Goal: Task Accomplishment & Management: Manage account settings

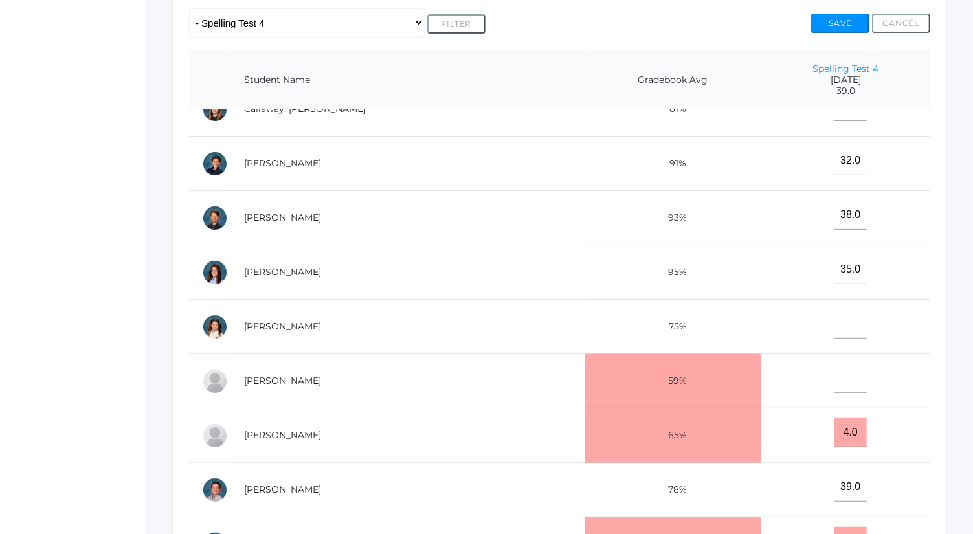
scroll to position [192, 0]
click at [280, 430] on link "[PERSON_NAME]" at bounding box center [282, 434] width 77 height 12
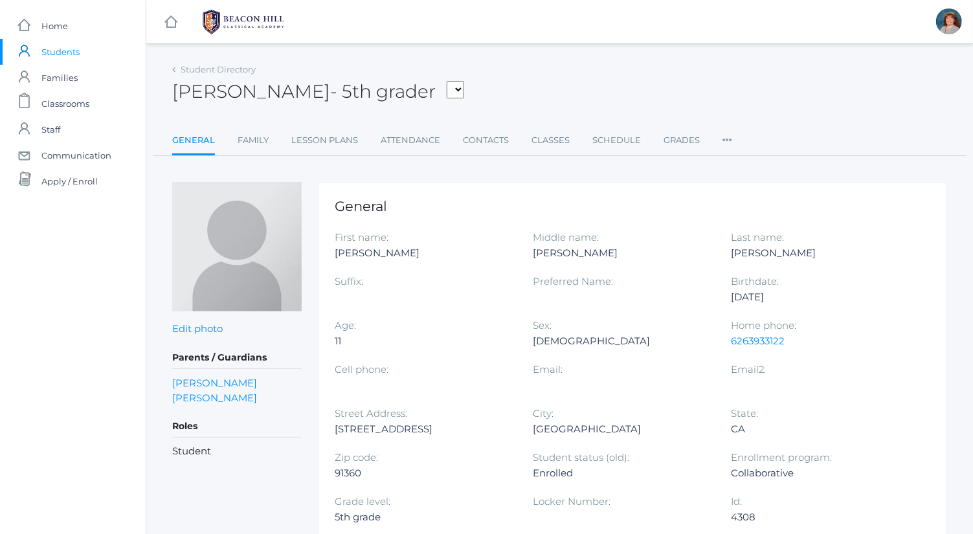
click at [698, 151] on ul "General Family Lesson Plans Attendance Contacts Classes Schedule Grades Prefere…" at bounding box center [559, 142] width 775 height 28
click at [696, 150] on link "Grades" at bounding box center [681, 141] width 36 height 26
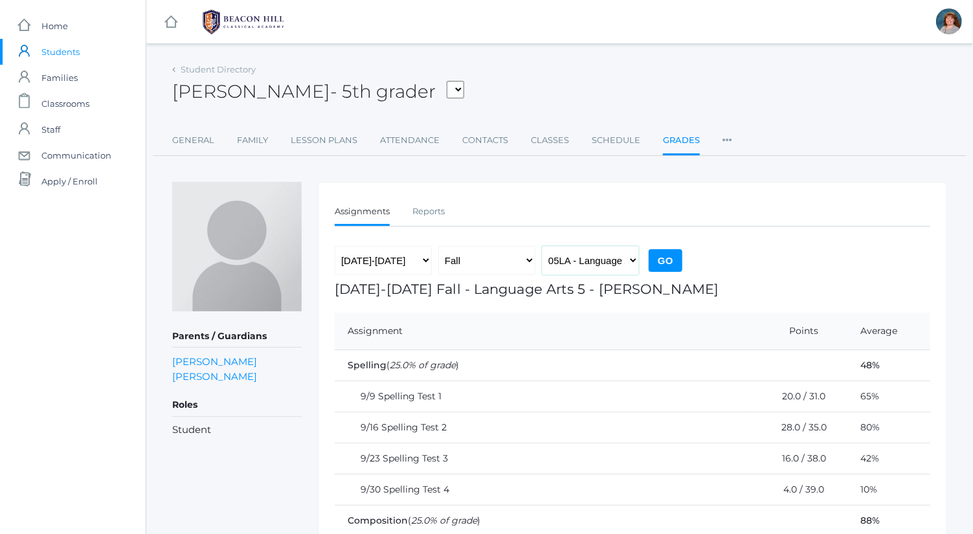
click at [623, 253] on select "05LA - Language Arts 5 Bence 05LATIN - Latin 5 Bence 05MATH - Mathematics 5 Ben…" at bounding box center [590, 260] width 97 height 29
select select "1992"
click at [542, 246] on select "05LA - Language Arts 5 Bence 05LATIN - Latin 5 Bence 05MATH - Mathematics 5 Ben…" at bounding box center [590, 260] width 97 height 29
click at [670, 258] on input "Go" at bounding box center [666, 260] width 34 height 23
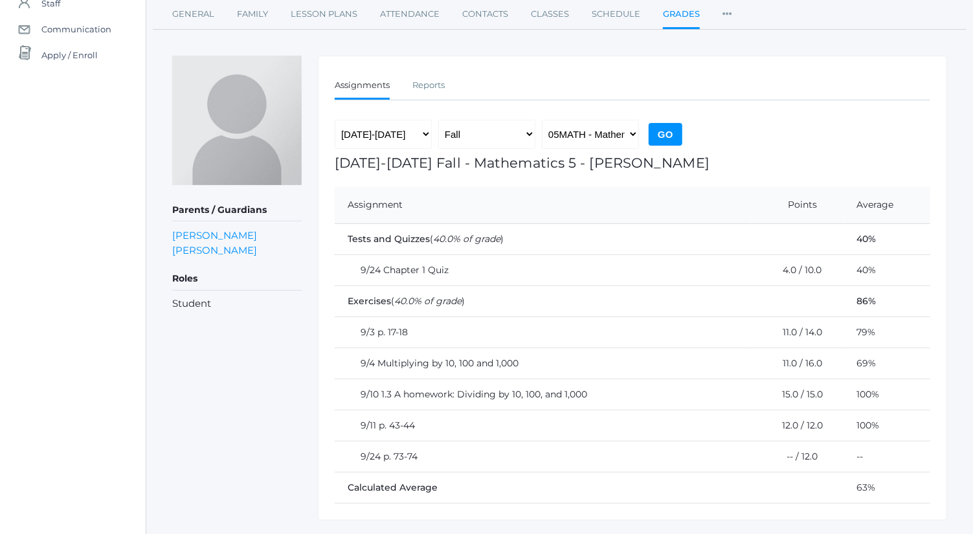
scroll to position [127, 0]
click at [597, 134] on select "05LA - Language Arts 5 Bence 05LATIN - Latin 5 Bence 05MATH - Mathematics 5 Ben…" at bounding box center [590, 133] width 97 height 29
select select "1963"
click at [542, 119] on select "05LA - Language Arts 5 Bence 05LATIN - Latin 5 Bence 05MATH - Mathematics 5 Ben…" at bounding box center [590, 133] width 97 height 29
click at [668, 134] on input "Go" at bounding box center [666, 133] width 34 height 23
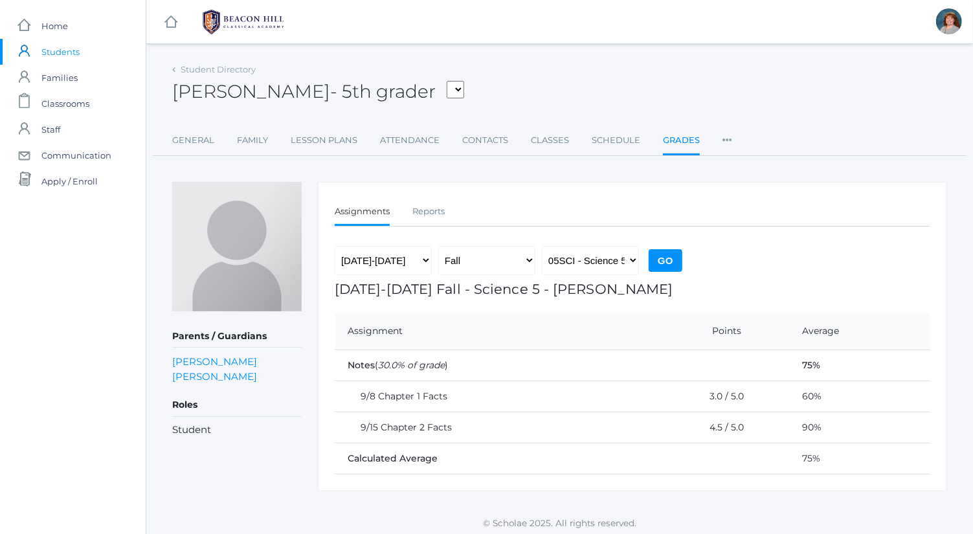
scroll to position [1, 0]
click at [627, 254] on select "05LA - Language Arts 5 Bence 05LATIN - Latin 5 Bence 05MATH - Mathematics 5 Ben…" at bounding box center [590, 259] width 97 height 29
select select "1964"
click at [542, 245] on select "05LA - Language Arts 5 Bence 05LATIN - Latin 5 Bence 05MATH - Mathematics 5 Ben…" at bounding box center [590, 259] width 97 height 29
click at [676, 258] on input "Go" at bounding box center [666, 260] width 34 height 23
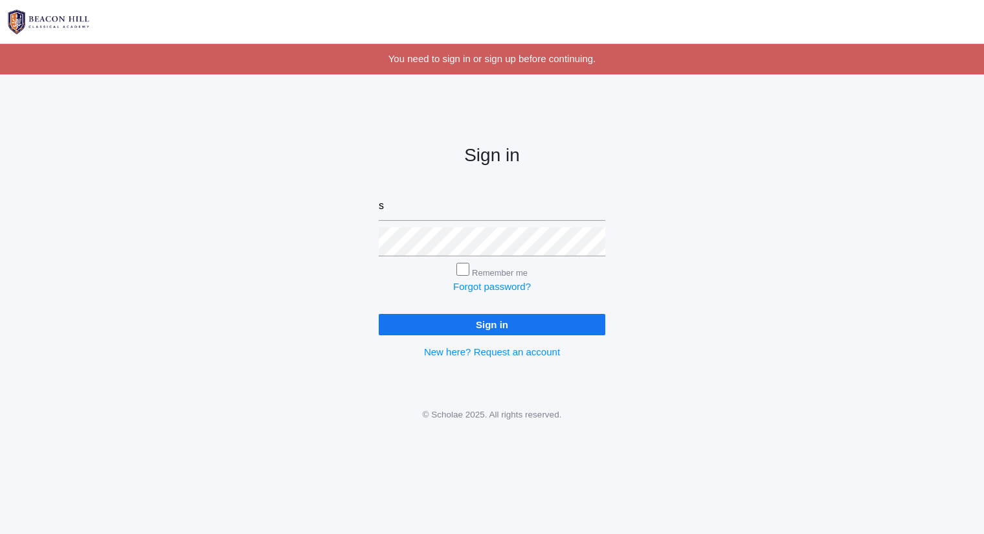
type input "[PERSON_NAME][EMAIL_ADDRESS][DOMAIN_NAME]"
click at [379, 314] on input "Sign in" at bounding box center [492, 324] width 227 height 21
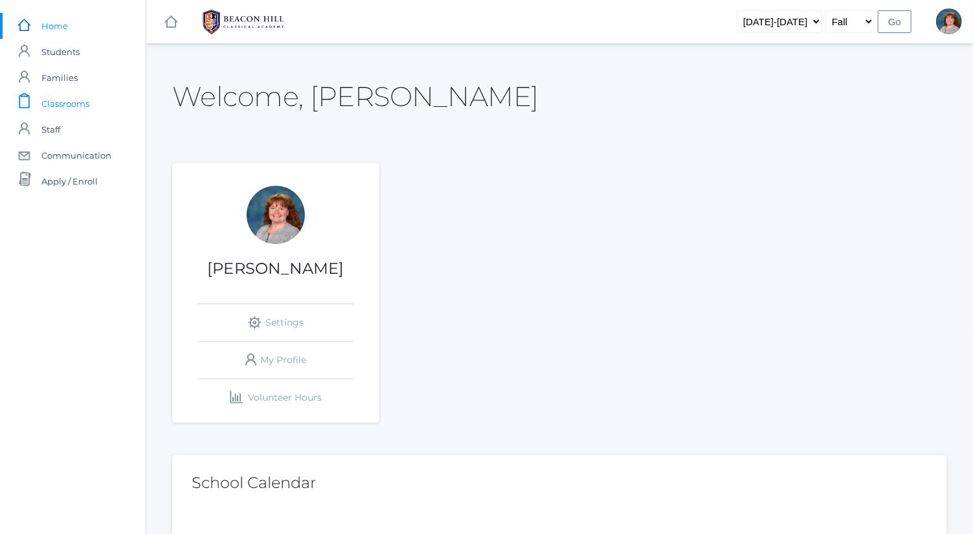
click at [91, 96] on link "icons/clipboard/plain Created with Sketch. Classrooms" at bounding box center [73, 104] width 146 height 26
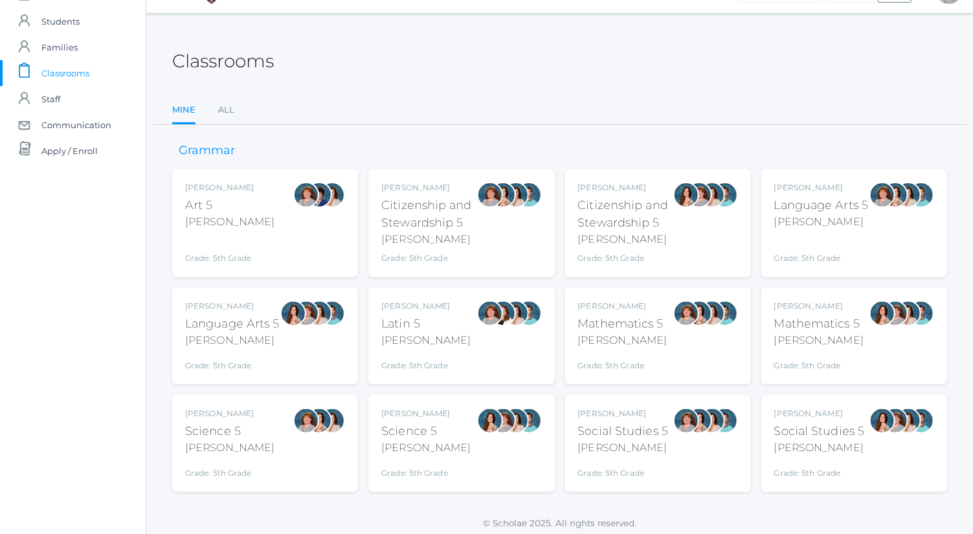
scroll to position [34, 0]
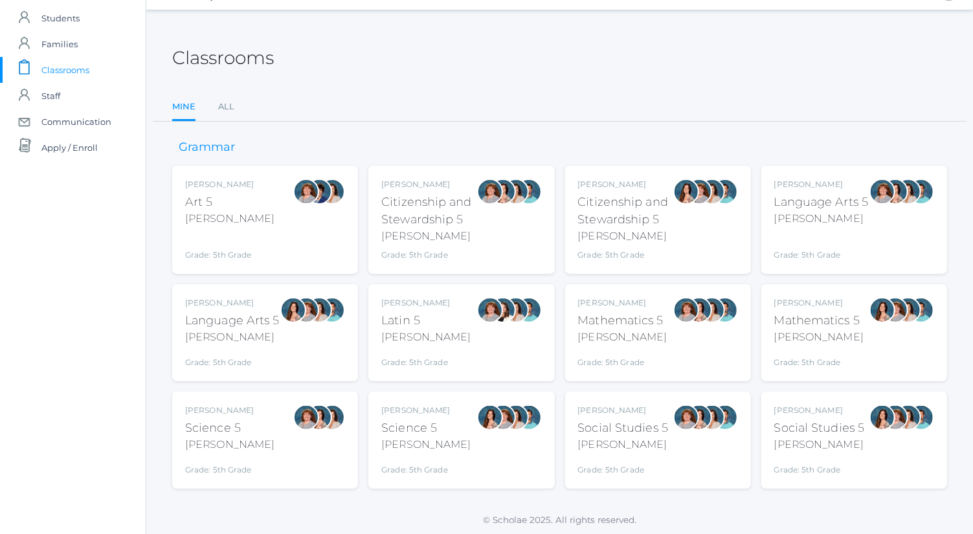
click at [792, 224] on div "Bence" at bounding box center [821, 219] width 95 height 16
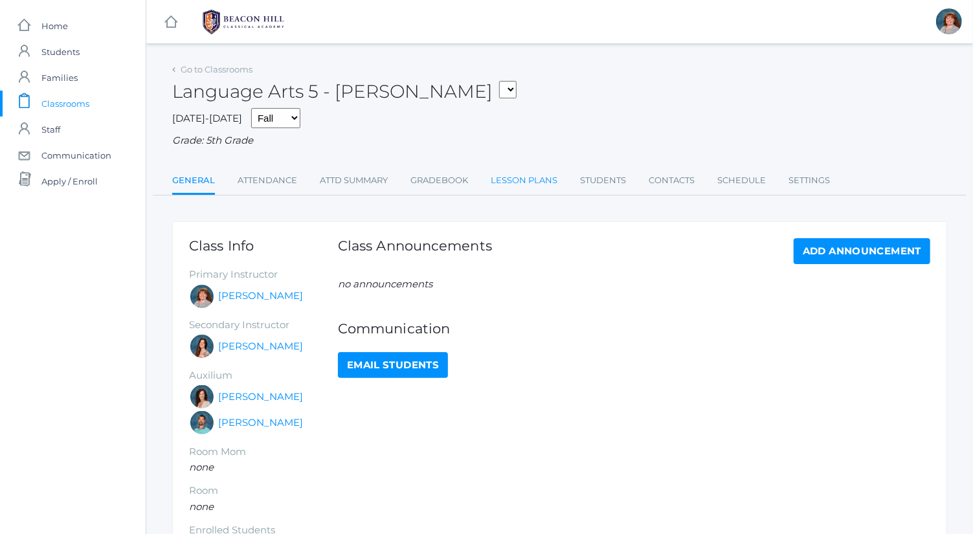
click at [520, 190] on link "Lesson Plans" at bounding box center [524, 181] width 67 height 26
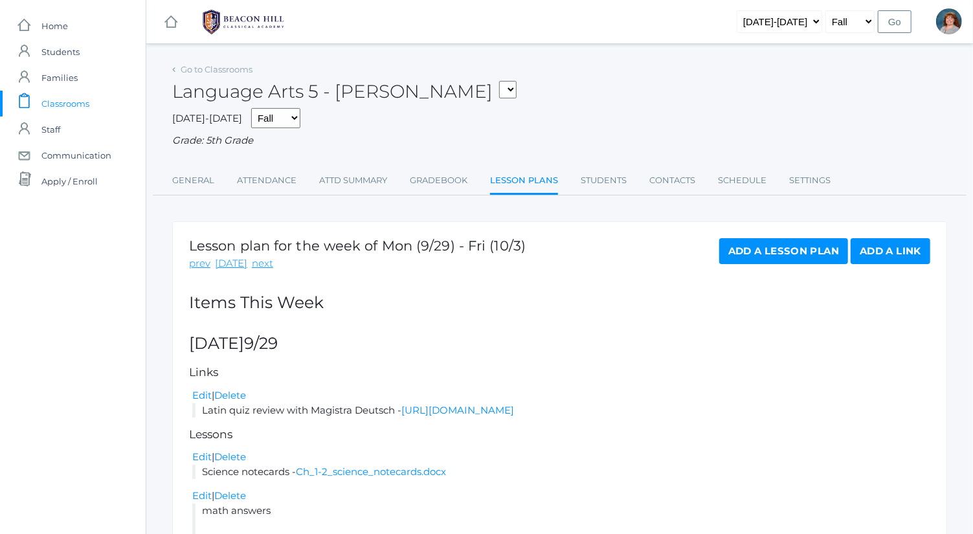
click at [752, 253] on link "Add a Lesson Plan" at bounding box center [783, 251] width 129 height 26
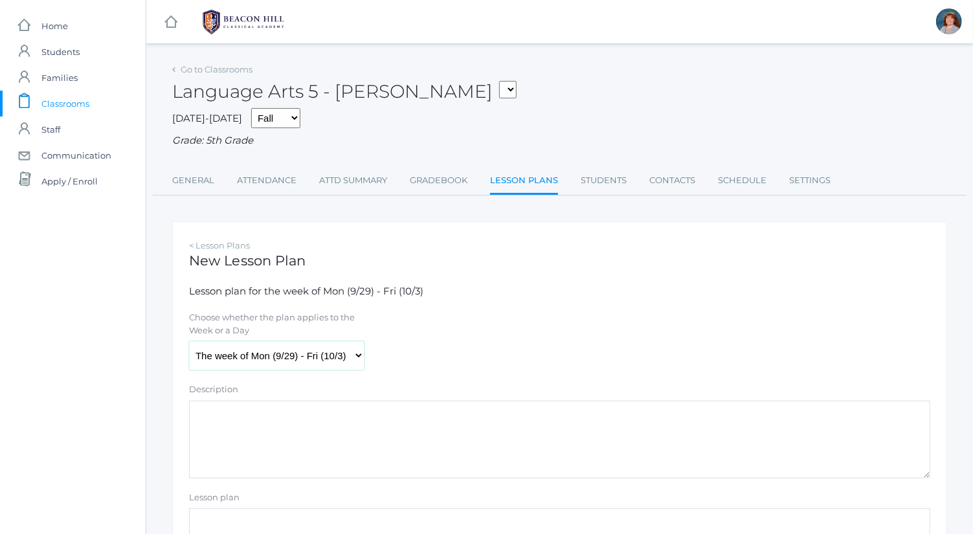
click at [304, 362] on select "The week of Mon (9/29) - Fri (10/3) Monday (9/29) Tuesday (9/30) Wednesday (10/…" at bounding box center [276, 355] width 175 height 29
select select "2025-10-03"
click at [189, 341] on select "The week of Mon (9/29) - Fri (10/3) Monday (9/29) Tuesday (9/30) Wednesday (10/…" at bounding box center [276, 355] width 175 height 29
click at [339, 430] on textarea "Description" at bounding box center [559, 440] width 741 height 78
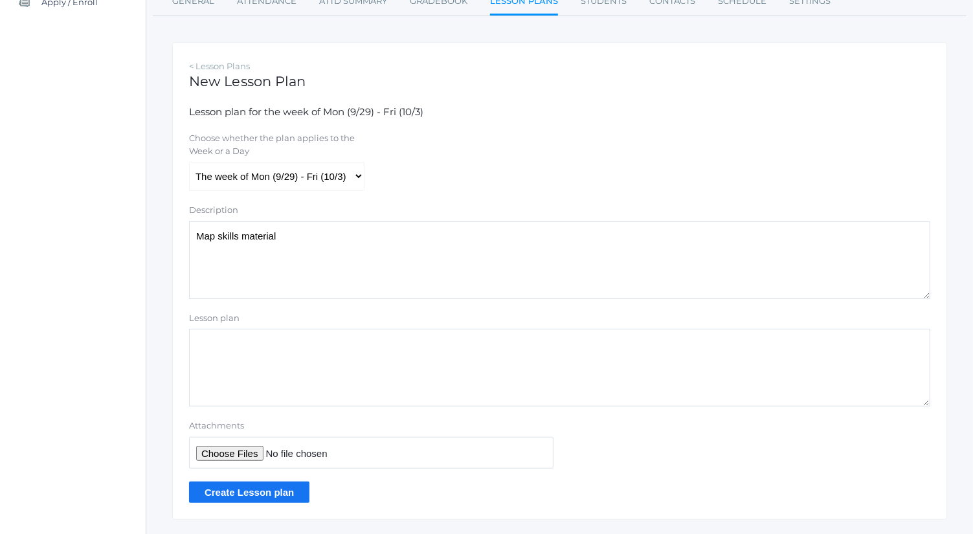
scroll to position [180, 0]
type textarea "Map skills material"
click at [235, 451] on input "Attachments" at bounding box center [371, 452] width 364 height 32
type input "C:\fakepath\Latitude and Longitude.ppt"
click at [289, 489] on input "Create Lesson plan" at bounding box center [249, 491] width 120 height 21
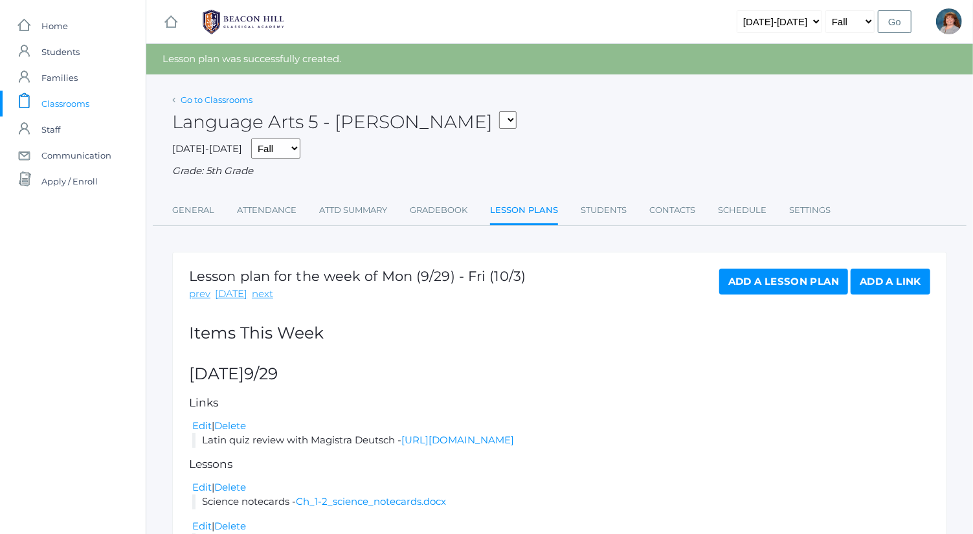
click at [212, 98] on link "Go to Classrooms" at bounding box center [217, 100] width 72 height 10
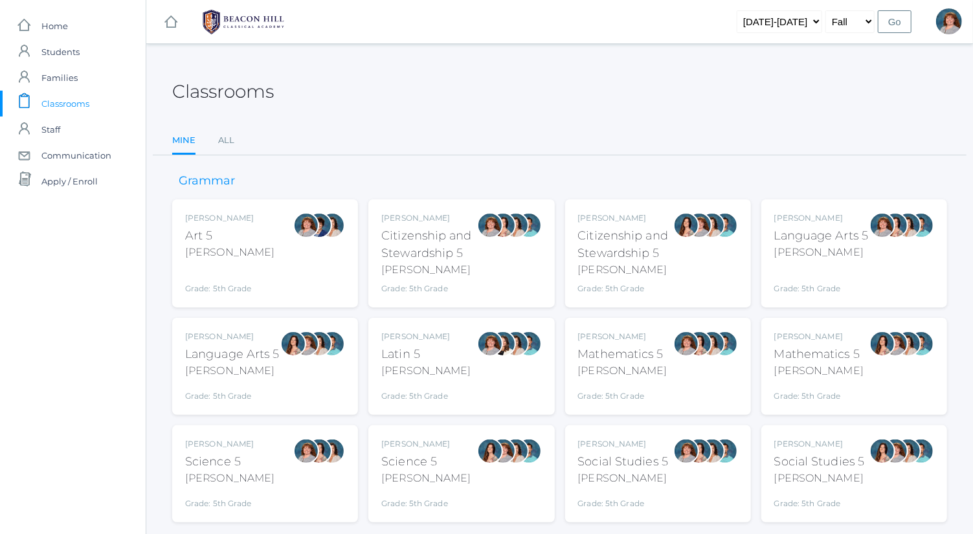
click at [274, 359] on div "Language Arts 5" at bounding box center [232, 354] width 95 height 17
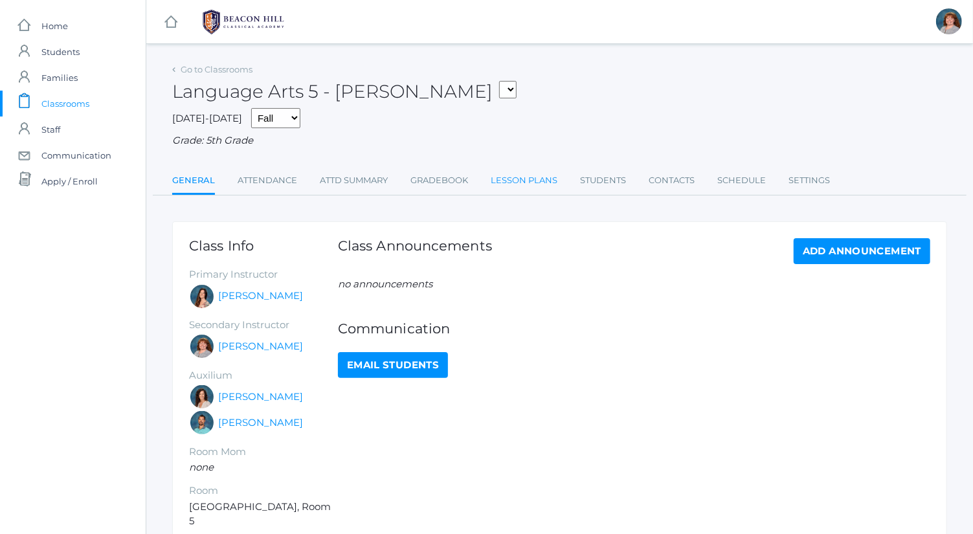
click at [551, 175] on link "Lesson Plans" at bounding box center [524, 181] width 67 height 26
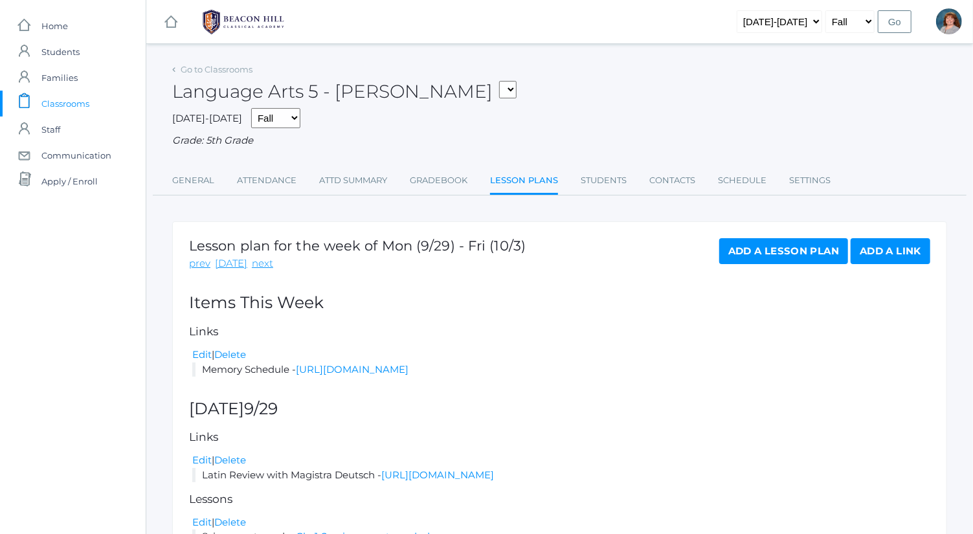
click at [766, 260] on link "Add a Lesson Plan" at bounding box center [783, 251] width 129 height 26
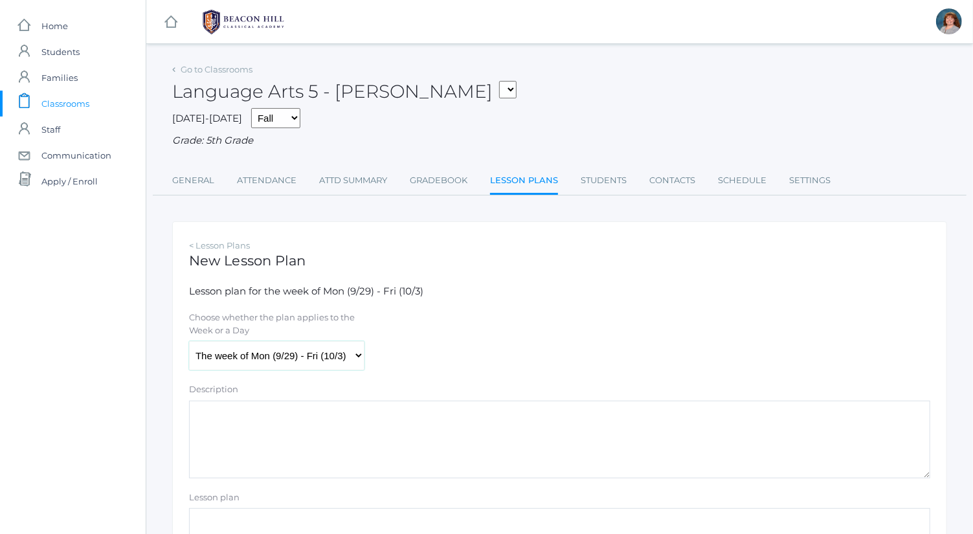
click at [324, 346] on select "The week of Mon (9/29) - Fri (10/3) Monday (9/29) Tuesday (9/30) Wednesday (10/…" at bounding box center [276, 355] width 175 height 29
select select "2025-10-03"
click at [189, 341] on select "The week of Mon (9/29) - Fri (10/3) Monday (9/29) Tuesday (9/30) Wednesday (10/…" at bounding box center [276, 355] width 175 height 29
click at [381, 436] on textarea "Description" at bounding box center [559, 440] width 741 height 78
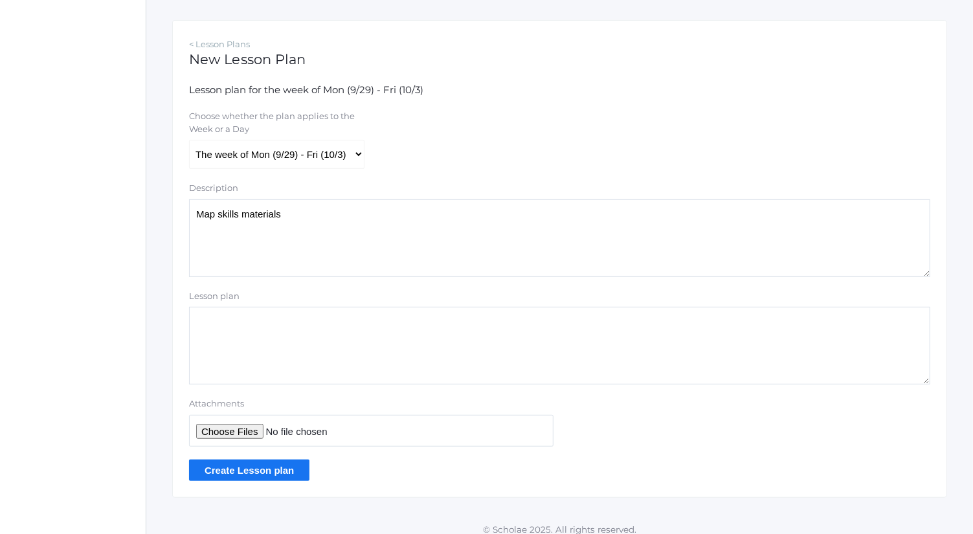
scroll to position [210, 0]
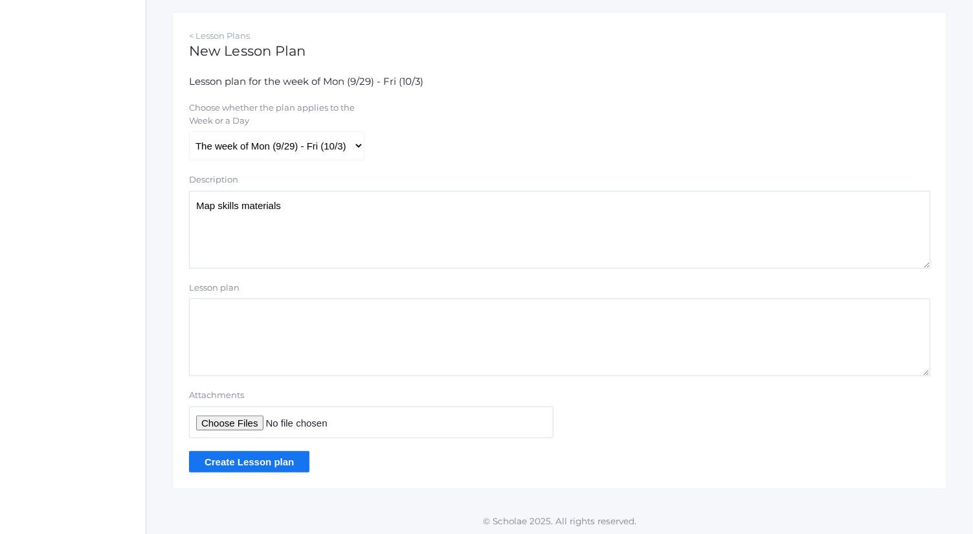
type textarea "Map skills materials"
click at [226, 422] on input "Attachments" at bounding box center [371, 422] width 364 height 32
type input "C:\fakepath\Latitude and Longitude.ppt"
click at [277, 467] on input "Create Lesson plan" at bounding box center [249, 461] width 120 height 21
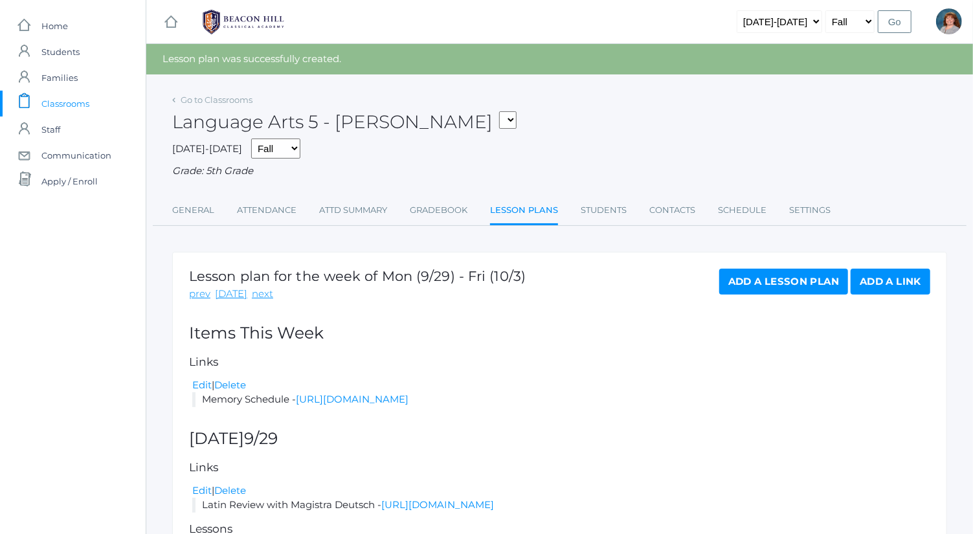
click at [662, 112] on div "Language Arts 5 - [PERSON_NAME] 05ART - Art 5 [PERSON_NAME] 05CITIZEN - Citizen…" at bounding box center [559, 115] width 775 height 48
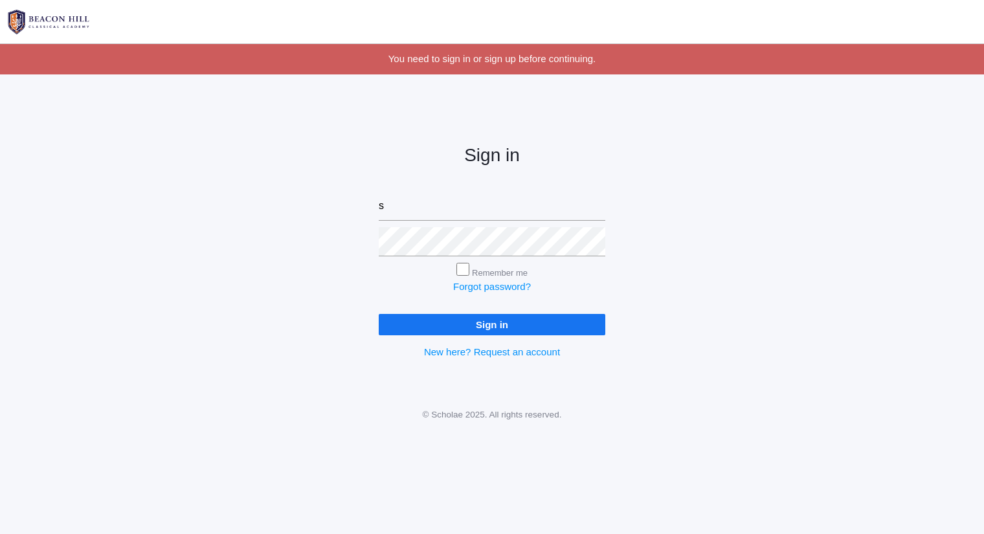
type input "[PERSON_NAME][EMAIL_ADDRESS][DOMAIN_NAME]"
click at [379, 314] on input "Sign in" at bounding box center [492, 324] width 227 height 21
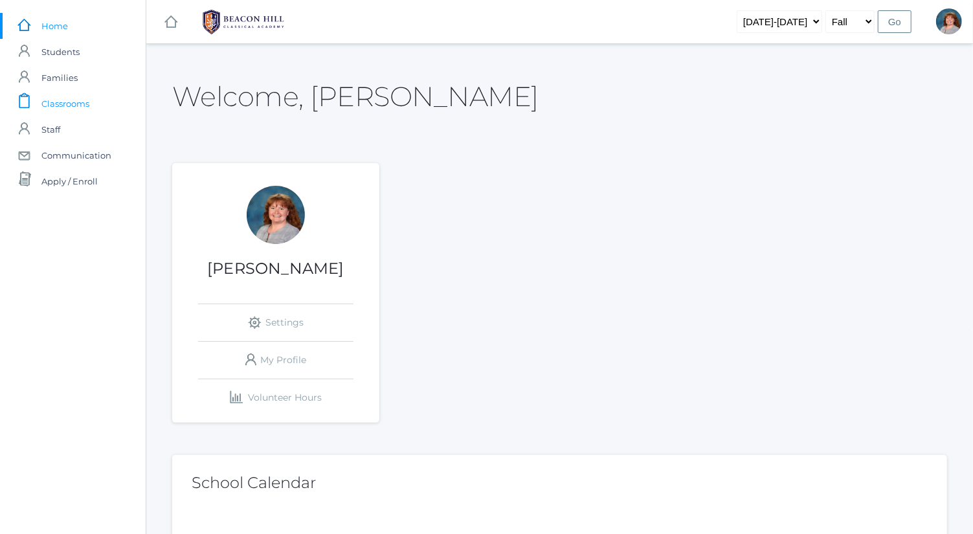
click at [109, 111] on link "icons/clipboard/plain Created with Sketch. Classrooms" at bounding box center [73, 104] width 146 height 26
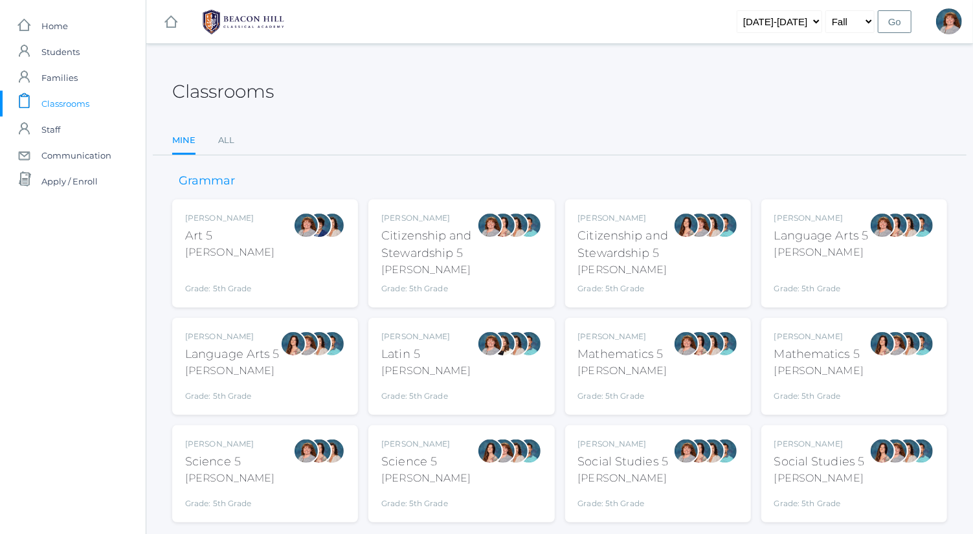
click at [890, 224] on div at bounding box center [882, 225] width 26 height 26
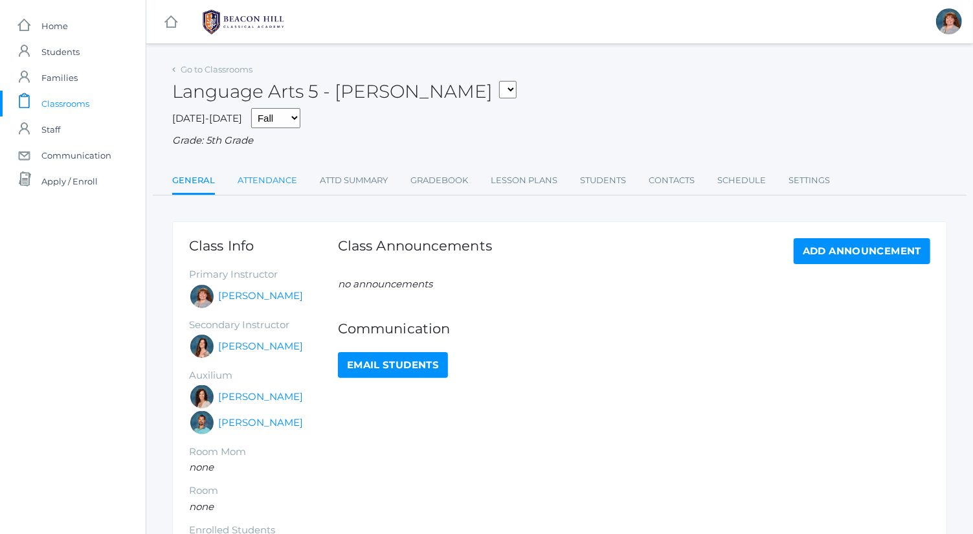
click at [285, 179] on link "Attendance" at bounding box center [268, 181] width 60 height 26
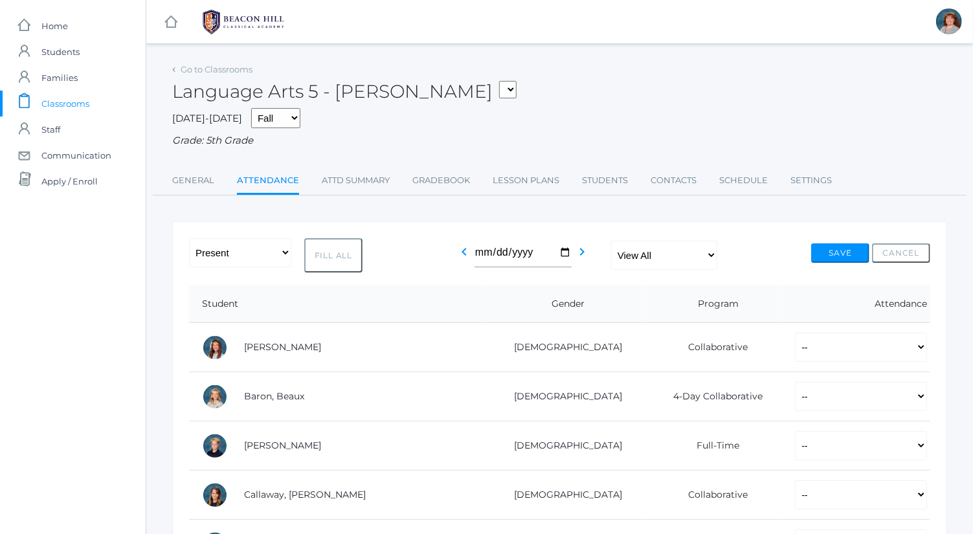
click at [350, 247] on button "Fill All" at bounding box center [333, 255] width 58 height 34
select select "P"
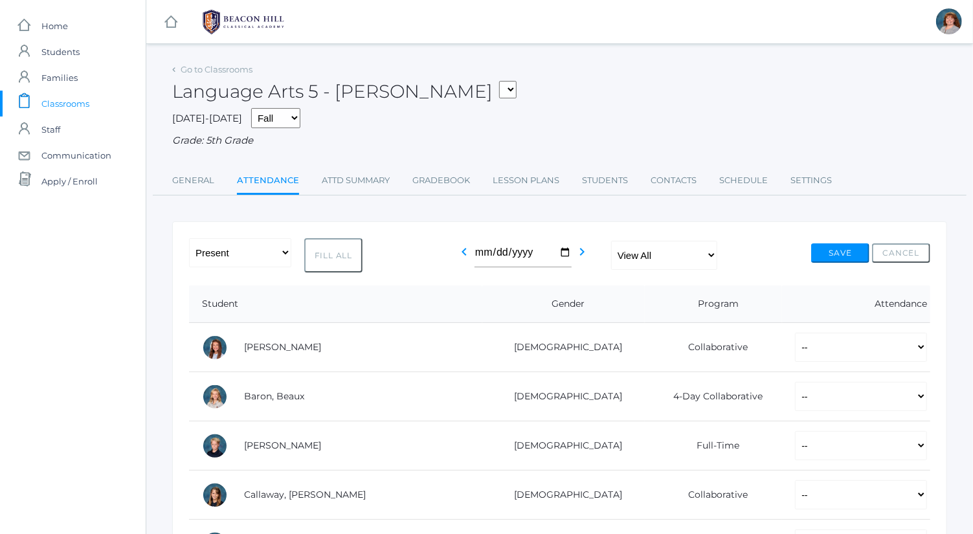
select select "P"
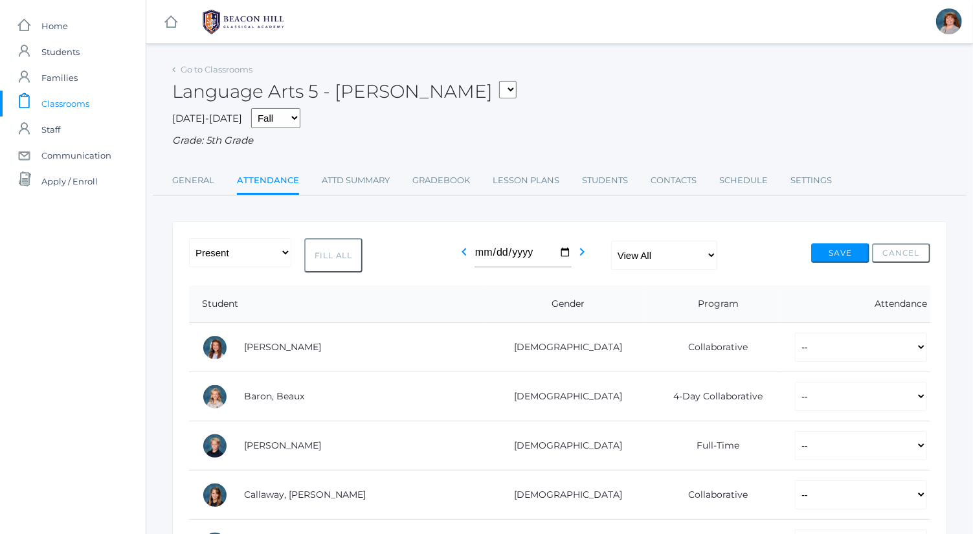
select select "P"
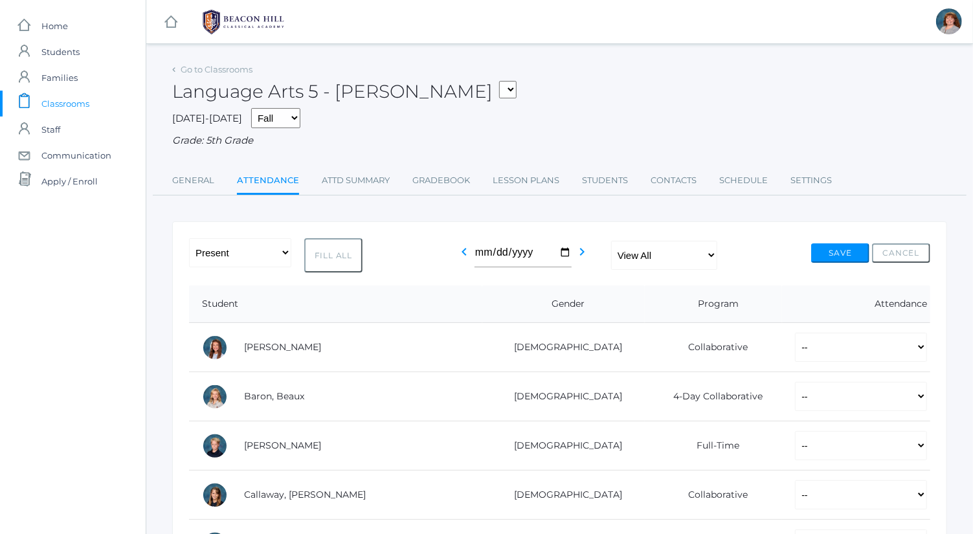
select select "P"
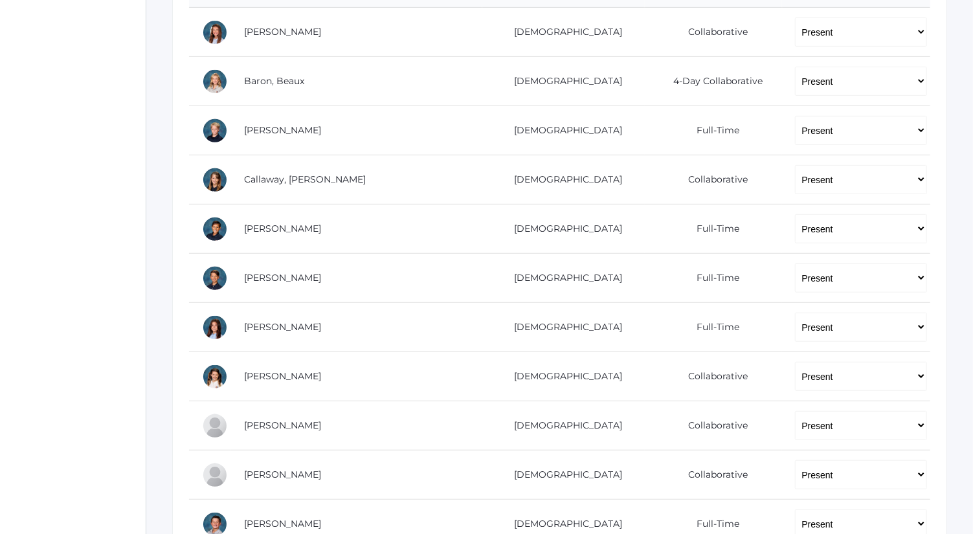
scroll to position [315, 0]
click at [865, 130] on select "-- Present Present-At-Home Tardy Excused Tardy Unexcused Absent Excused Absent …" at bounding box center [861, 131] width 132 height 29
select select "AU"
click at [795, 117] on select "-- Present Present-At-Home Tardy Excused Tardy Unexcused Absent Excused Absent …" at bounding box center [861, 131] width 132 height 29
click at [827, 182] on select "-- Present Present-At-Home Tardy Excused Tardy Unexcused Absent Excused Absent …" at bounding box center [861, 180] width 132 height 29
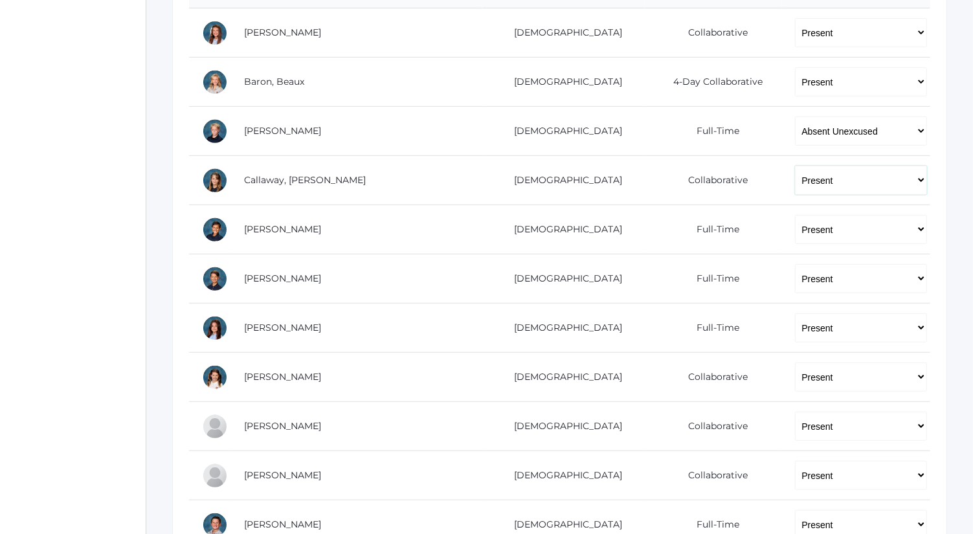
select select "AU"
click at [795, 166] on select "-- Present Present-At-Home Tardy Excused Tardy Unexcused Absent Excused Absent …" at bounding box center [861, 180] width 132 height 29
click at [832, 238] on select "-- Present Present-At-Home Tardy Excused Tardy Unexcused Absent Excused Absent …" at bounding box center [861, 229] width 132 height 29
select select "AU"
click at [795, 215] on select "-- Present Present-At-Home Tardy Excused Tardy Unexcused Absent Excused Absent …" at bounding box center [861, 229] width 132 height 29
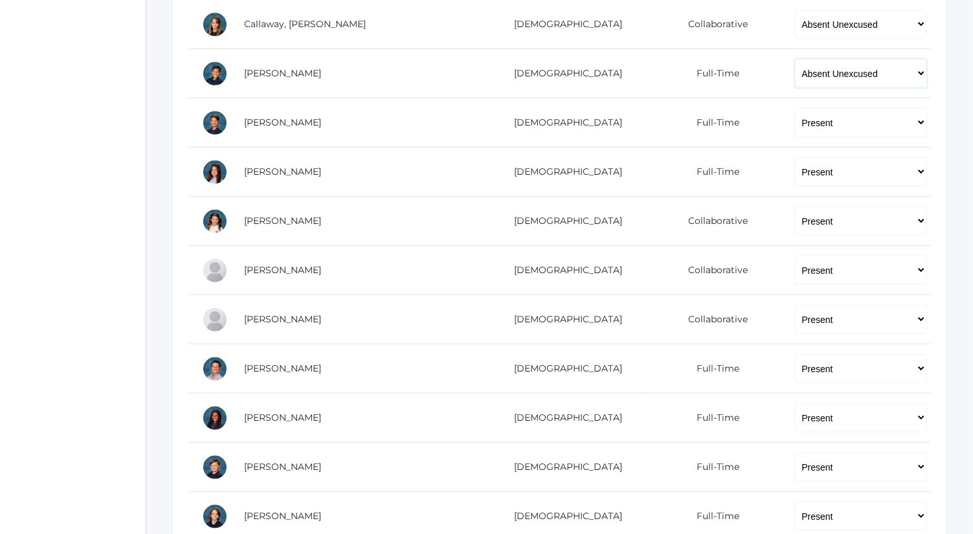
scroll to position [488, 0]
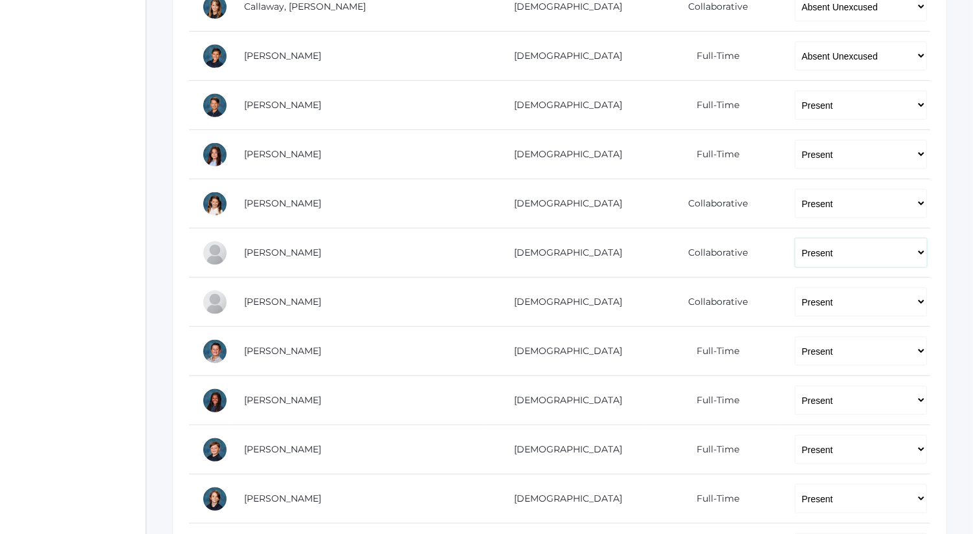
click at [830, 251] on select "-- Present Present-At-Home Tardy Excused Tardy Unexcused Absent Excused Absent …" at bounding box center [861, 252] width 132 height 29
select select "AU"
click at [795, 238] on select "-- Present Present-At-Home Tardy Excused Tardy Unexcused Absent Excused Absent …" at bounding box center [861, 252] width 132 height 29
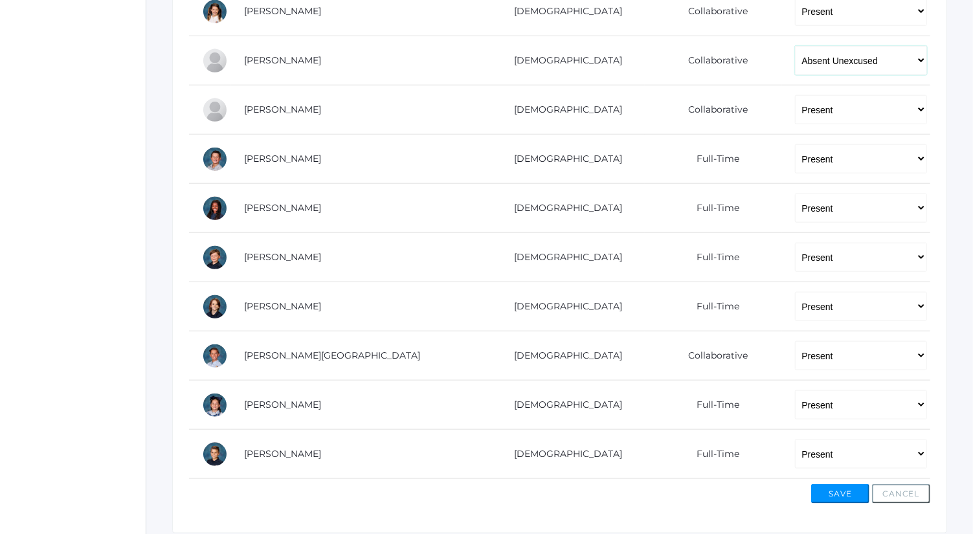
scroll to position [681, 0]
click at [852, 485] on button "Save" at bounding box center [840, 493] width 58 height 19
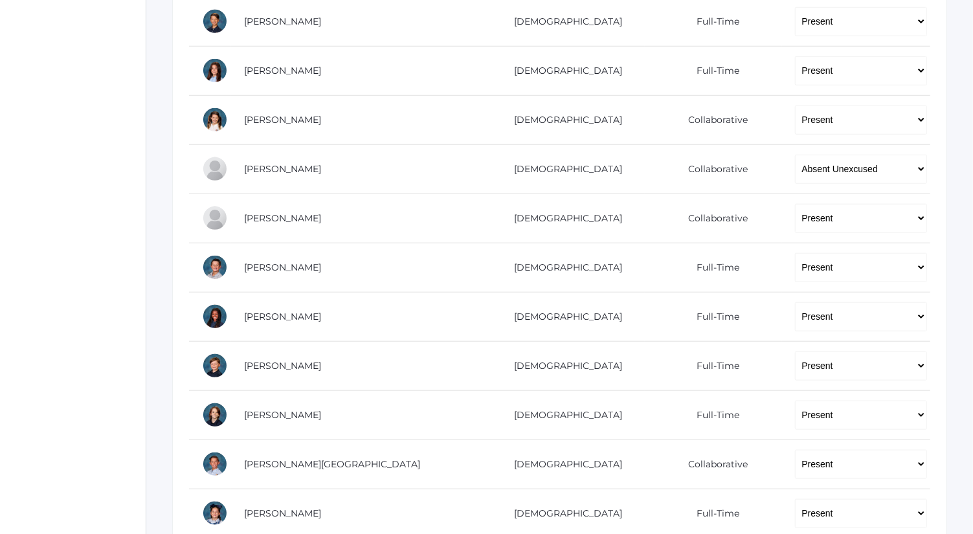
scroll to position [750, 0]
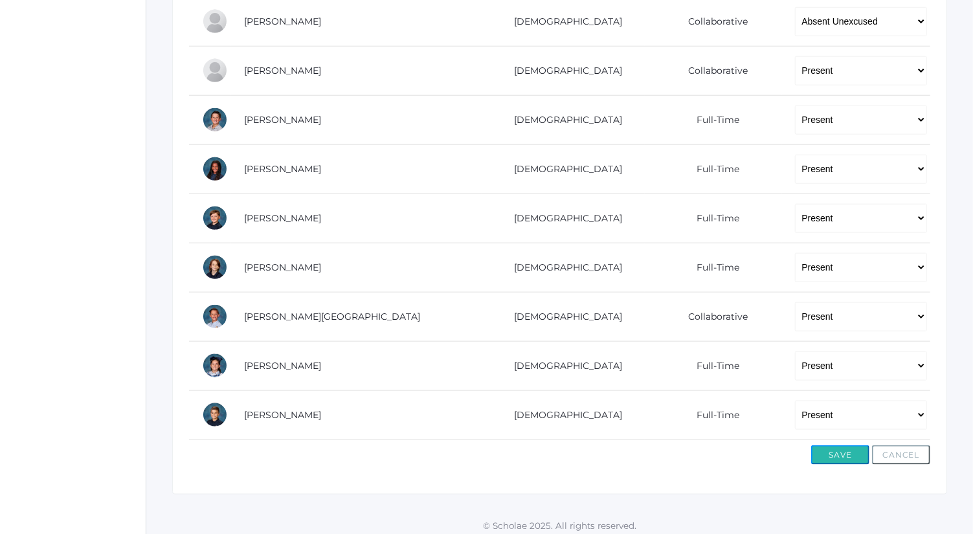
click at [854, 445] on button "Save" at bounding box center [840, 454] width 58 height 19
